Goal: Task Accomplishment & Management: Use online tool/utility

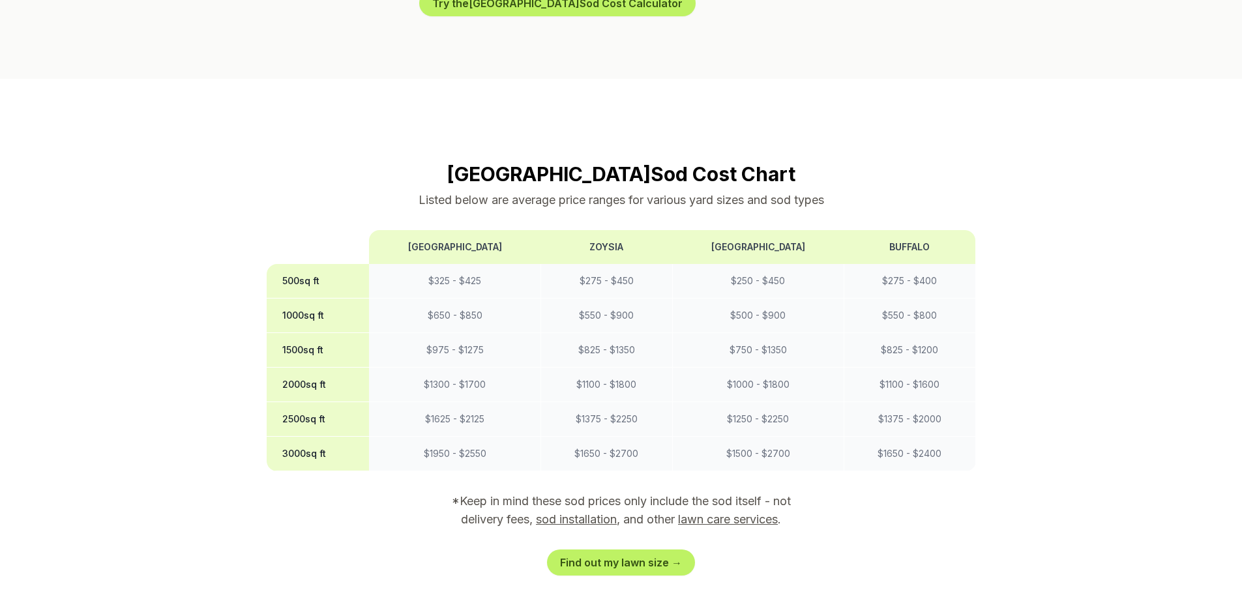
scroll to position [978, 0]
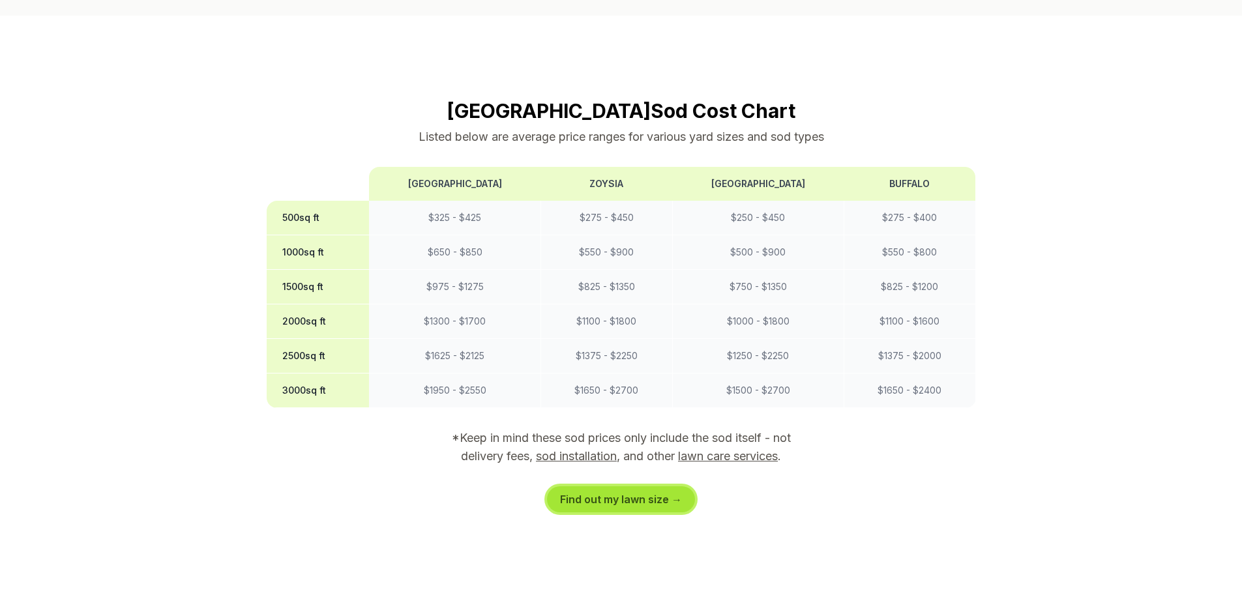
click at [624, 487] on link "Find out my lawn size →" at bounding box center [621, 500] width 148 height 26
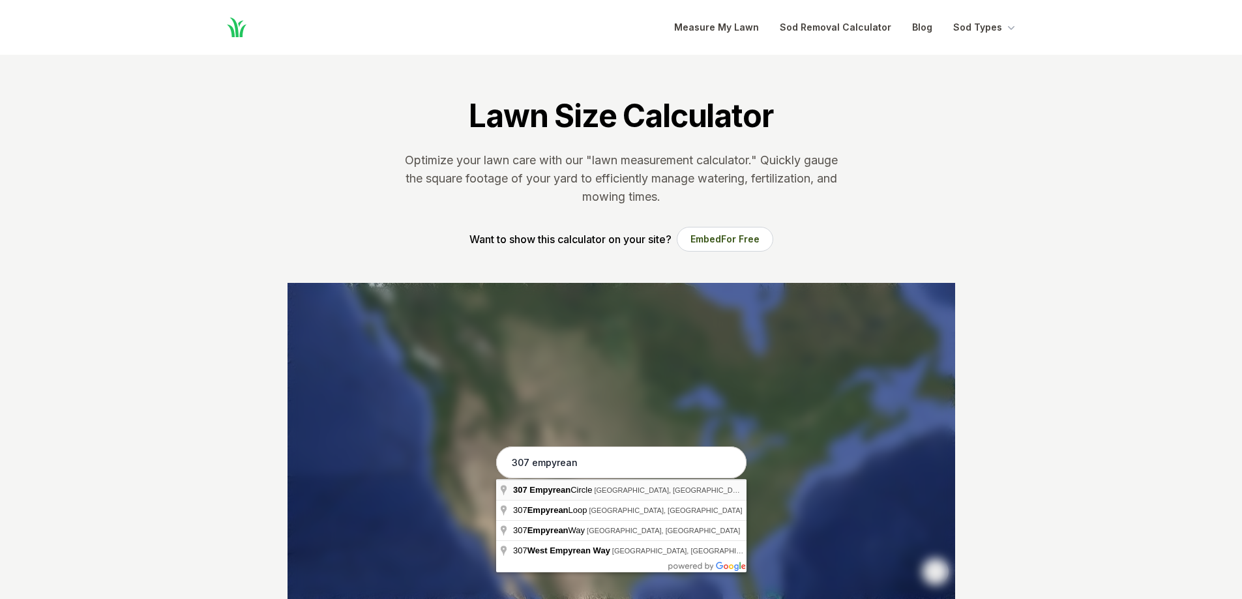
type input "[STREET_ADDRESS]"
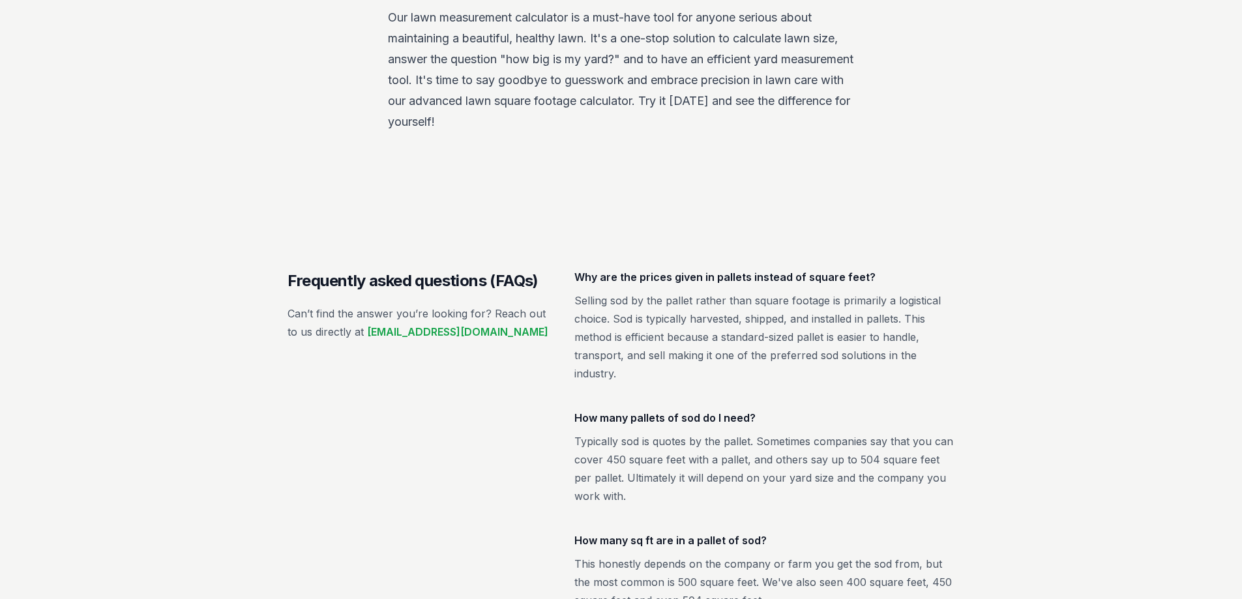
scroll to position [2087, 0]
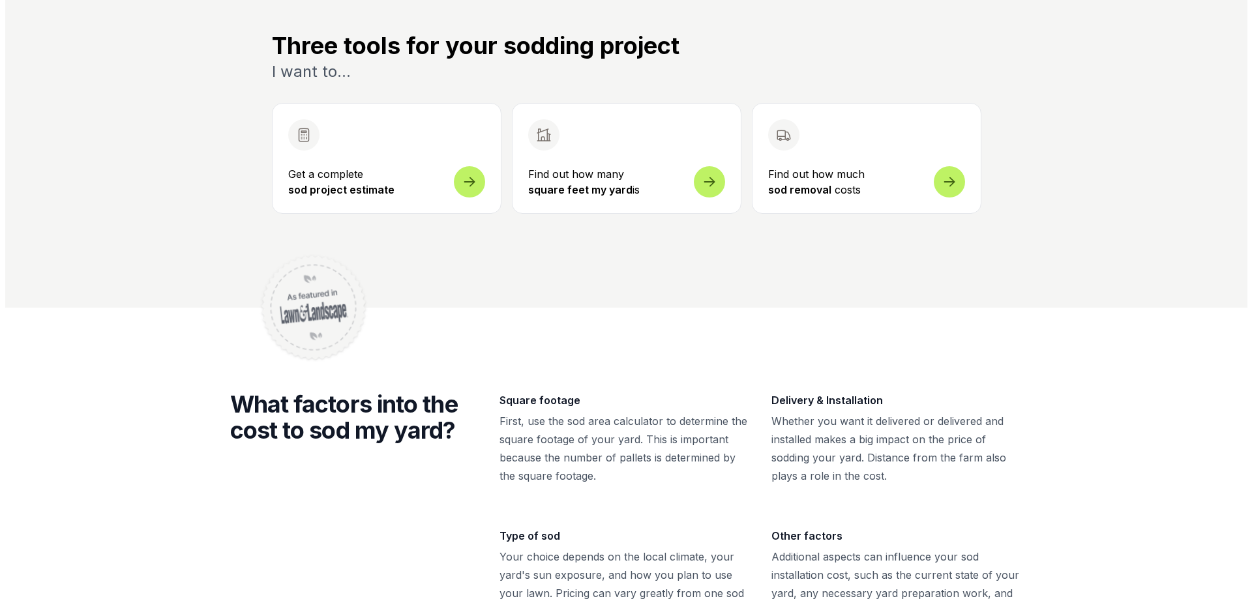
scroll to position [457, 0]
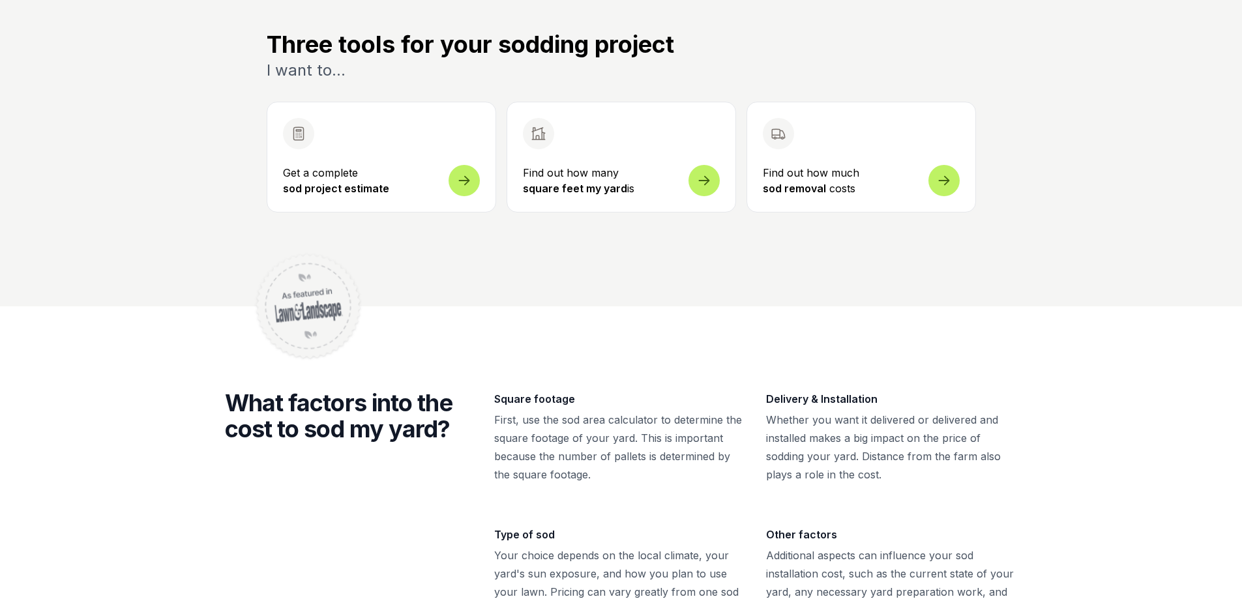
click at [459, 178] on icon "Open sod measurement and cost calculator" at bounding box center [465, 175] width 16 height 16
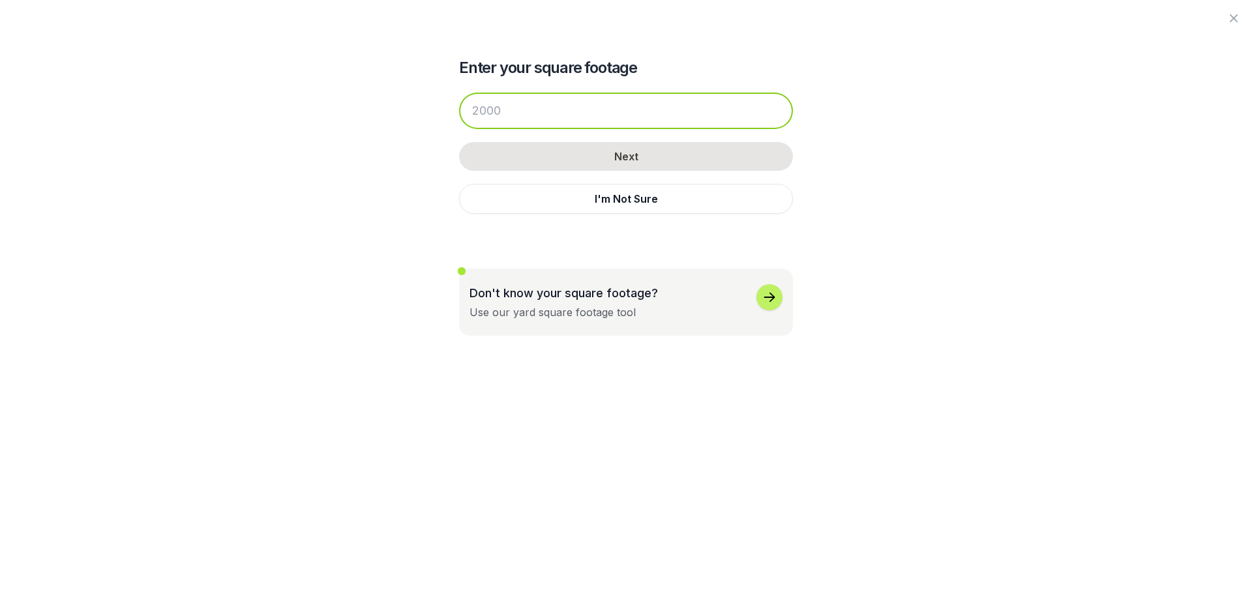
click at [505, 117] on input "number" at bounding box center [626, 111] width 334 height 37
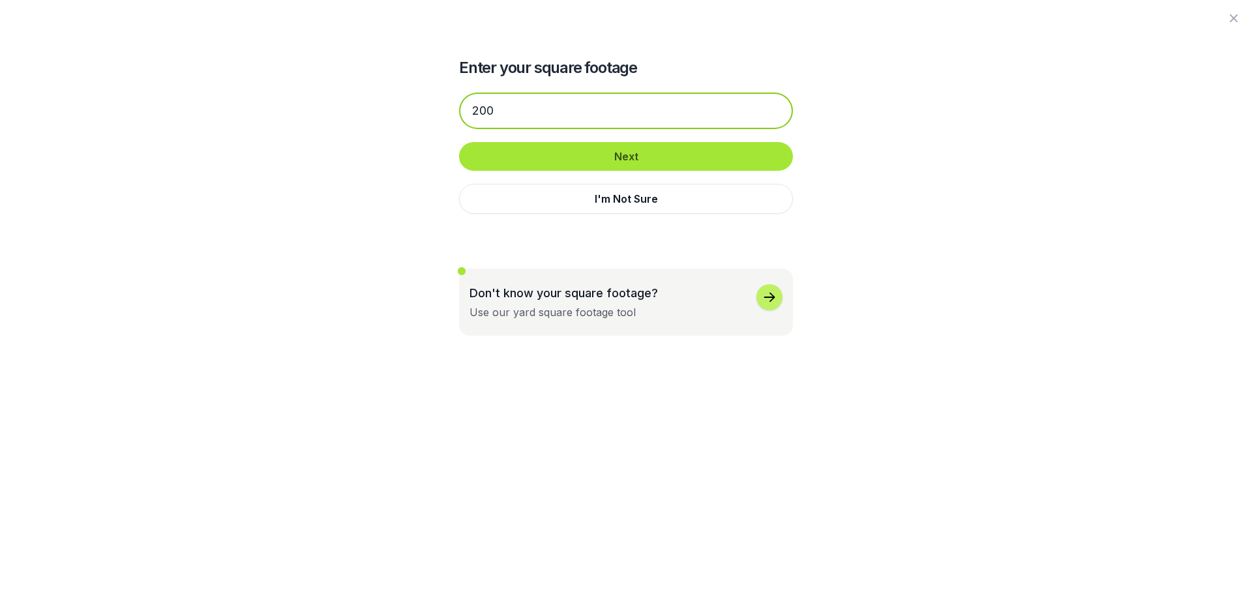
type input "200"
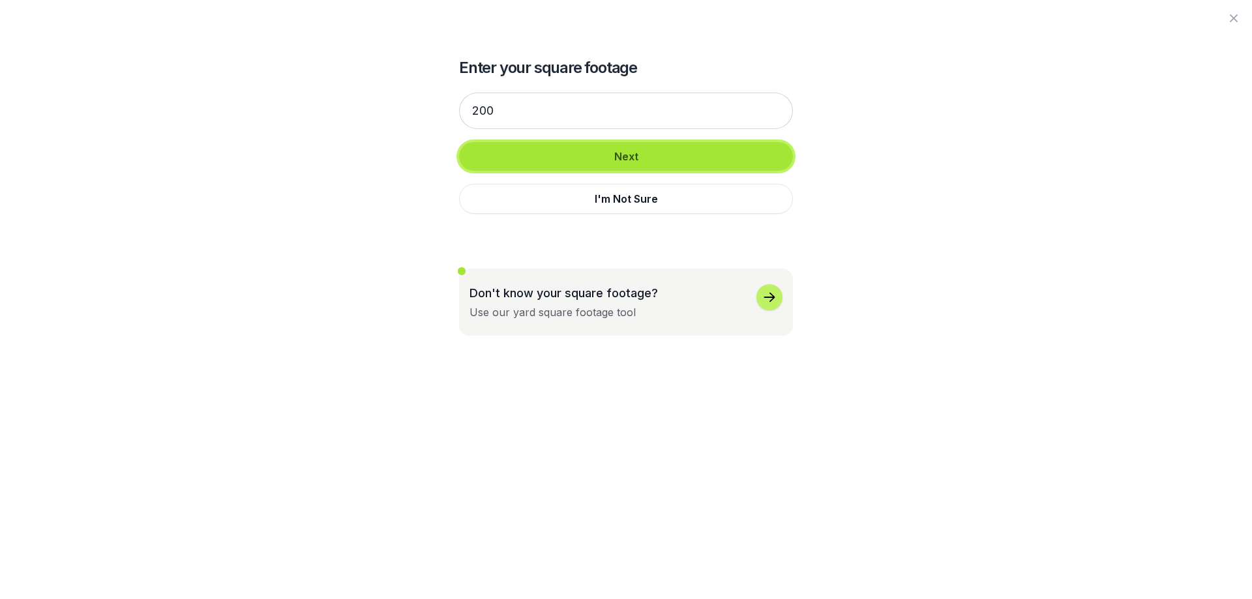
click at [623, 157] on button "Next" at bounding box center [626, 156] width 334 height 29
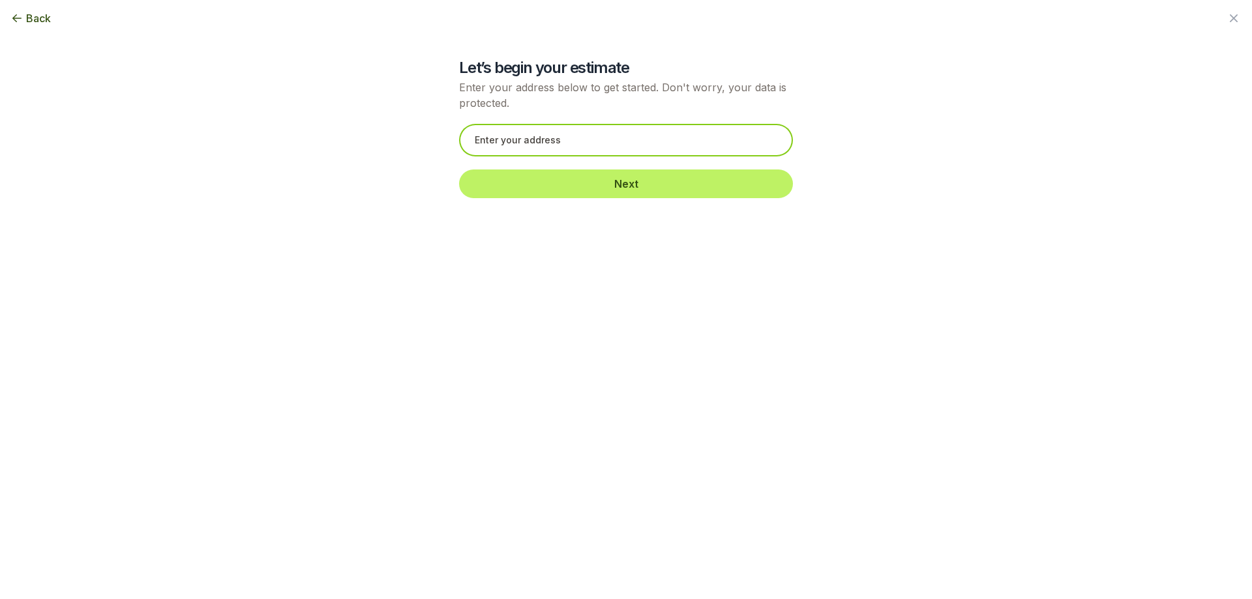
click at [624, 148] on input "text" at bounding box center [626, 140] width 334 height 33
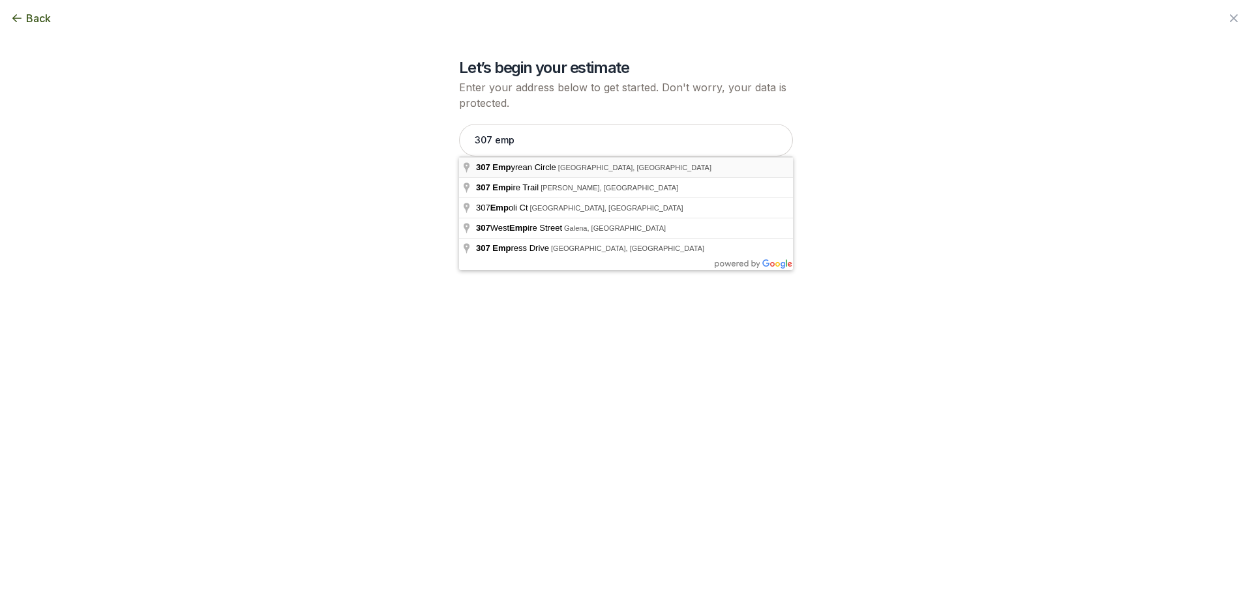
type input "[STREET_ADDRESS]"
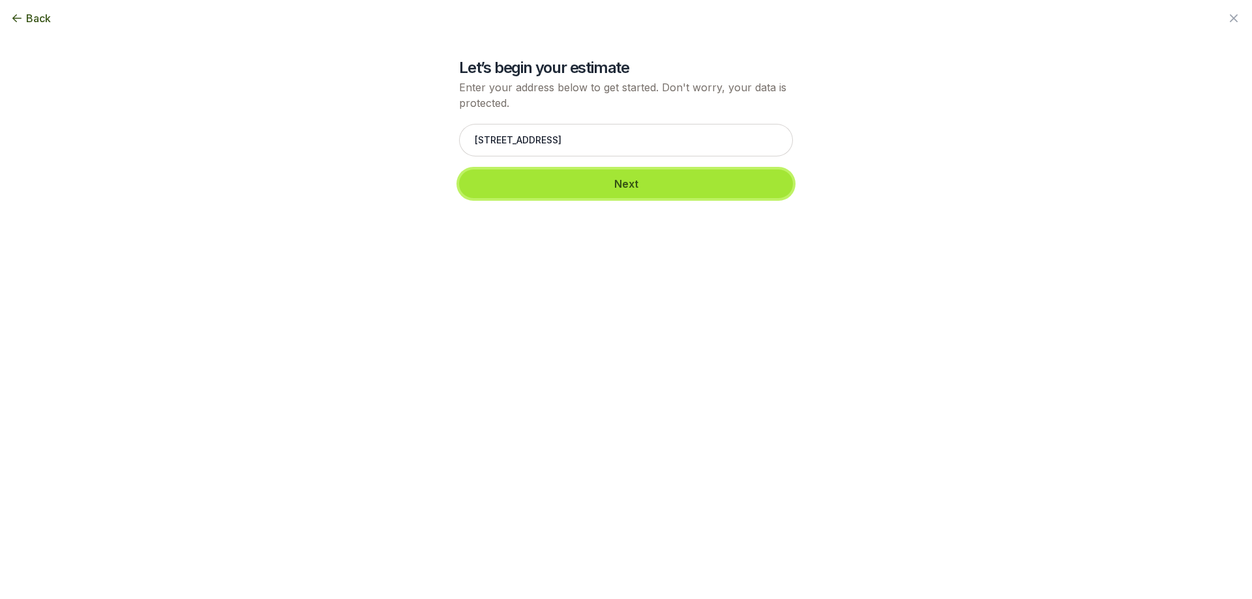
click at [627, 187] on button "Next" at bounding box center [626, 184] width 334 height 29
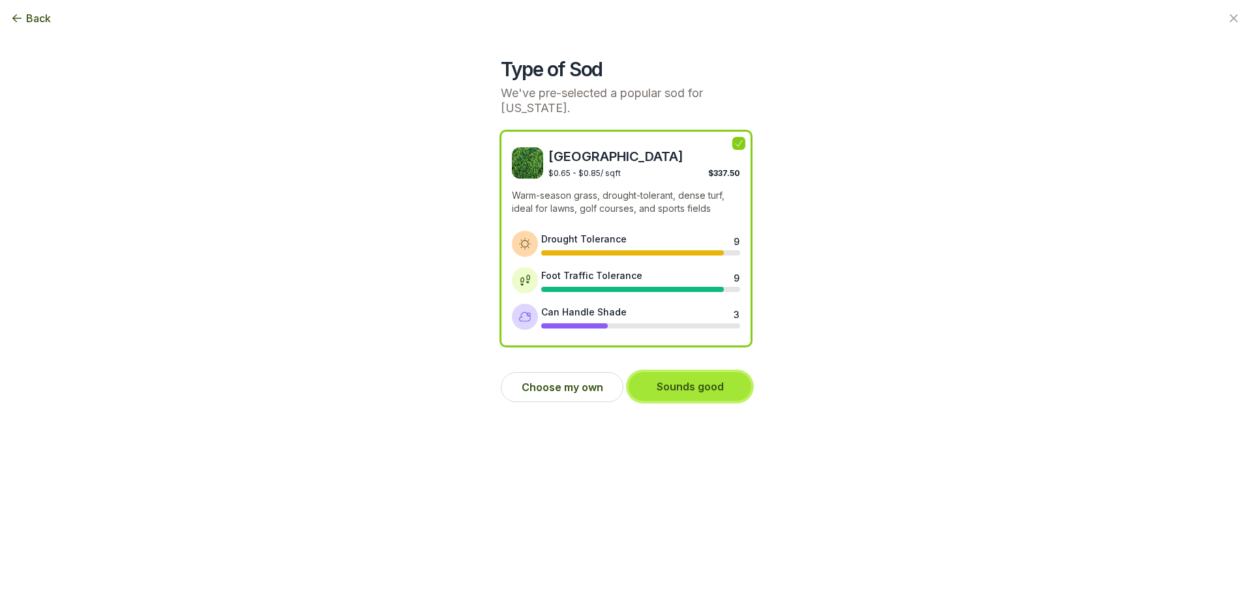
click at [675, 382] on button "Sounds good" at bounding box center [690, 386] width 123 height 29
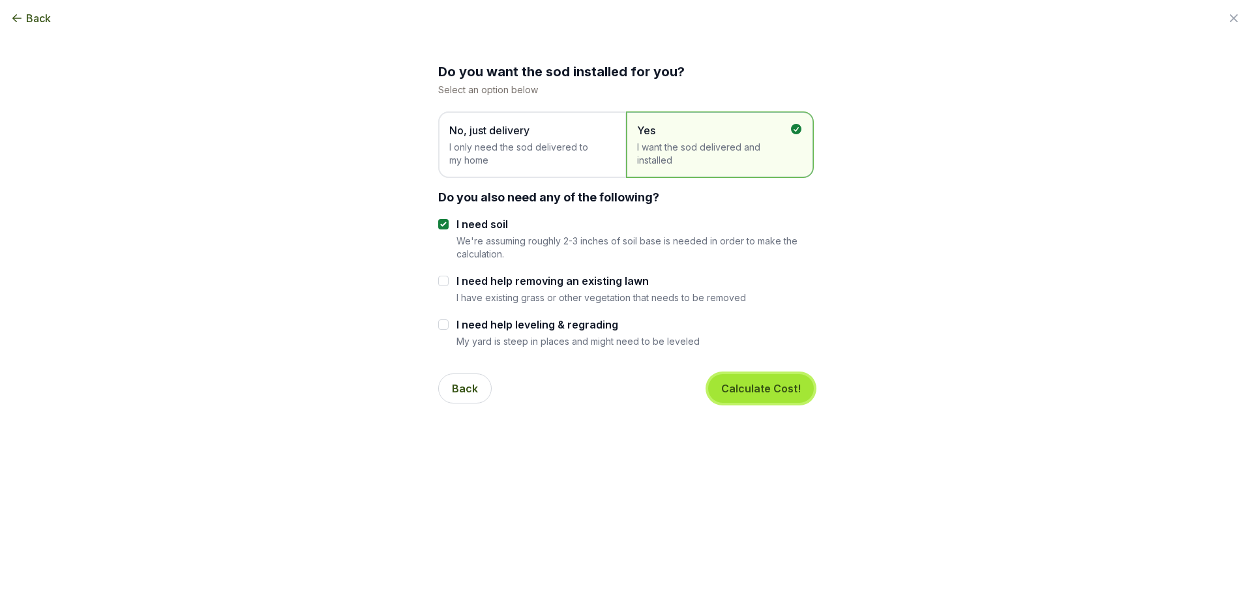
click at [768, 387] on button "Calculate Cost!" at bounding box center [761, 388] width 106 height 29
